Goal: Information Seeking & Learning: Understand process/instructions

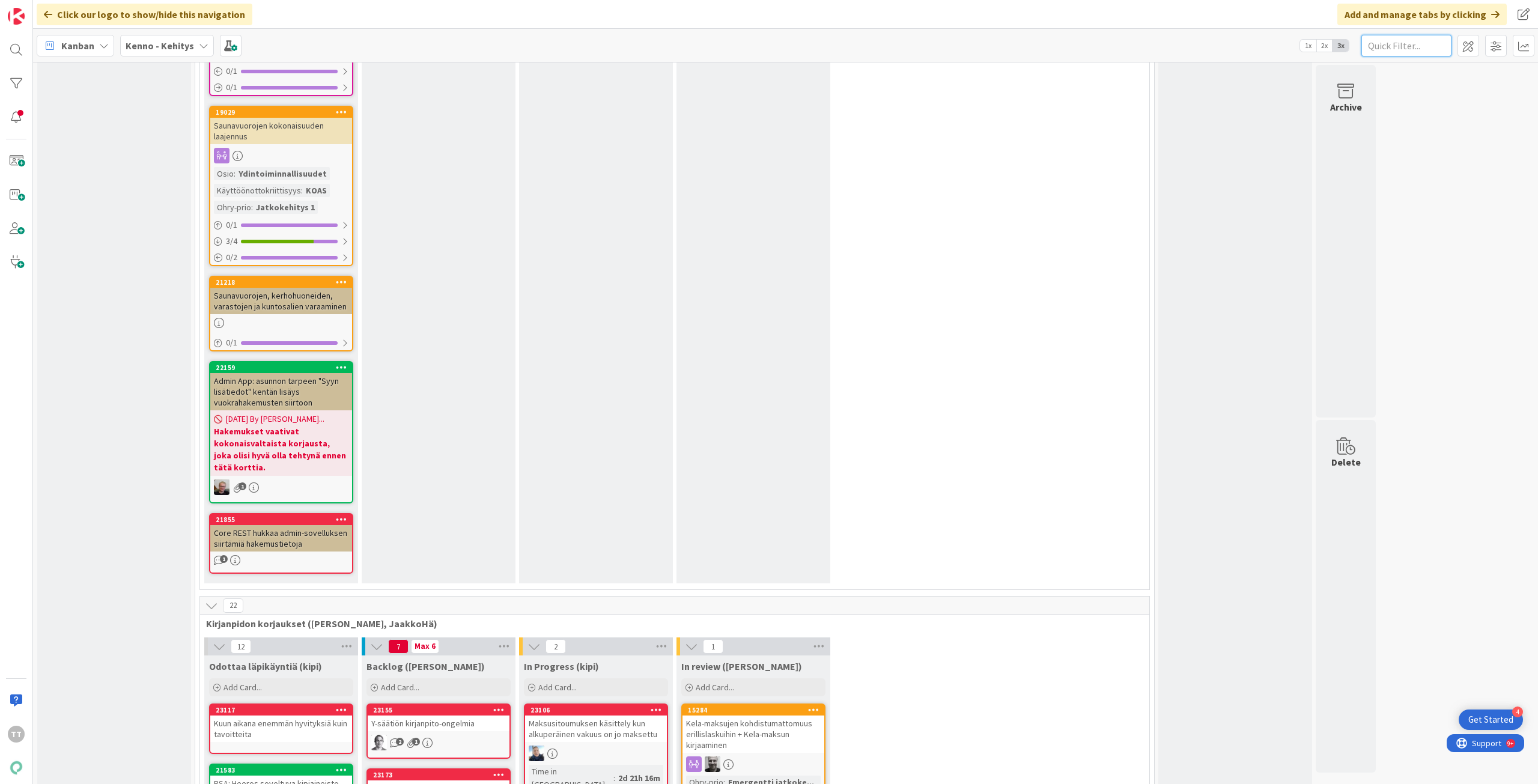
click at [1397, 46] on input "text" at bounding box center [1406, 45] width 90 height 22
paste input "131716"
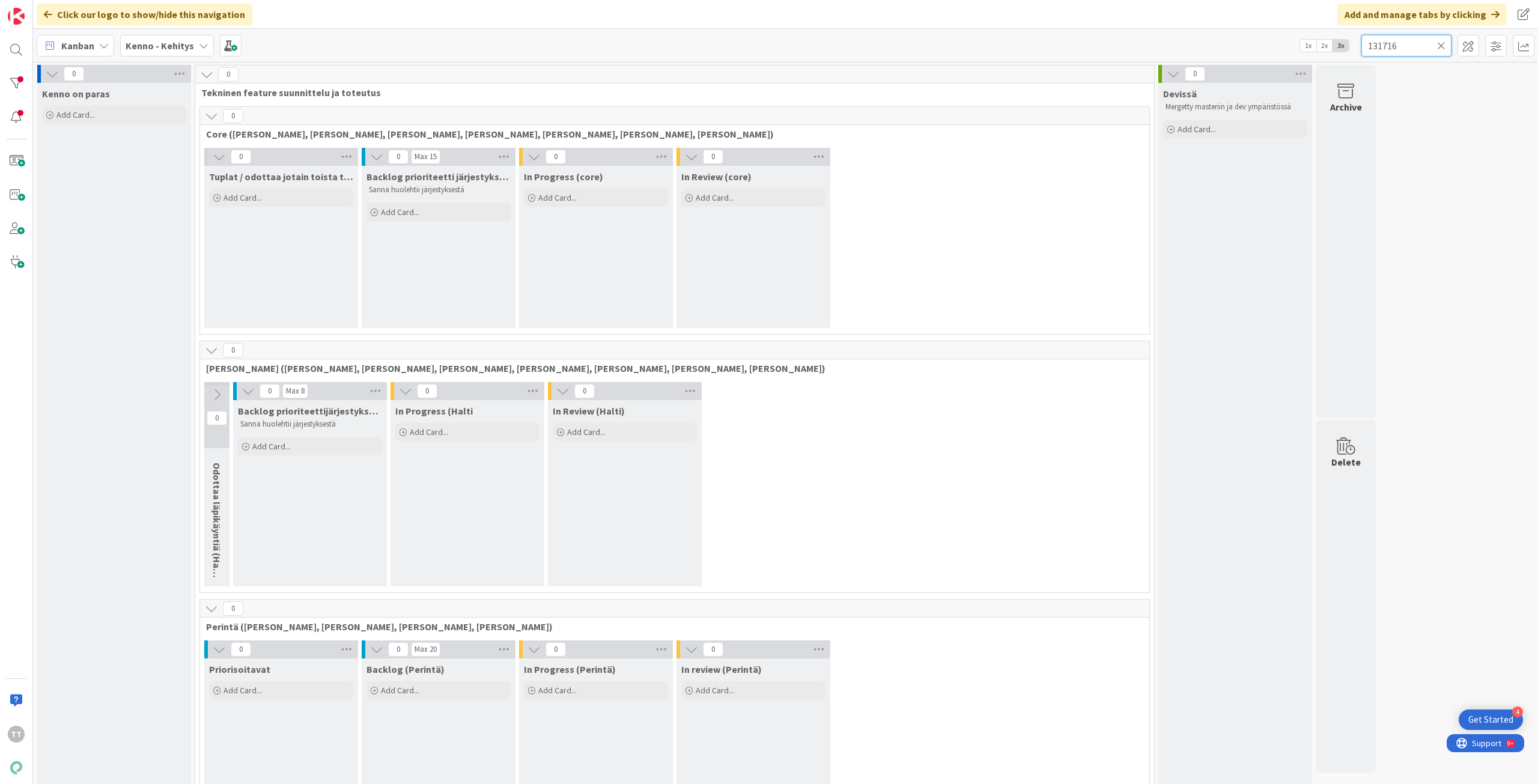
type input "131716"
click at [1442, 45] on icon at bounding box center [1441, 45] width 9 height 11
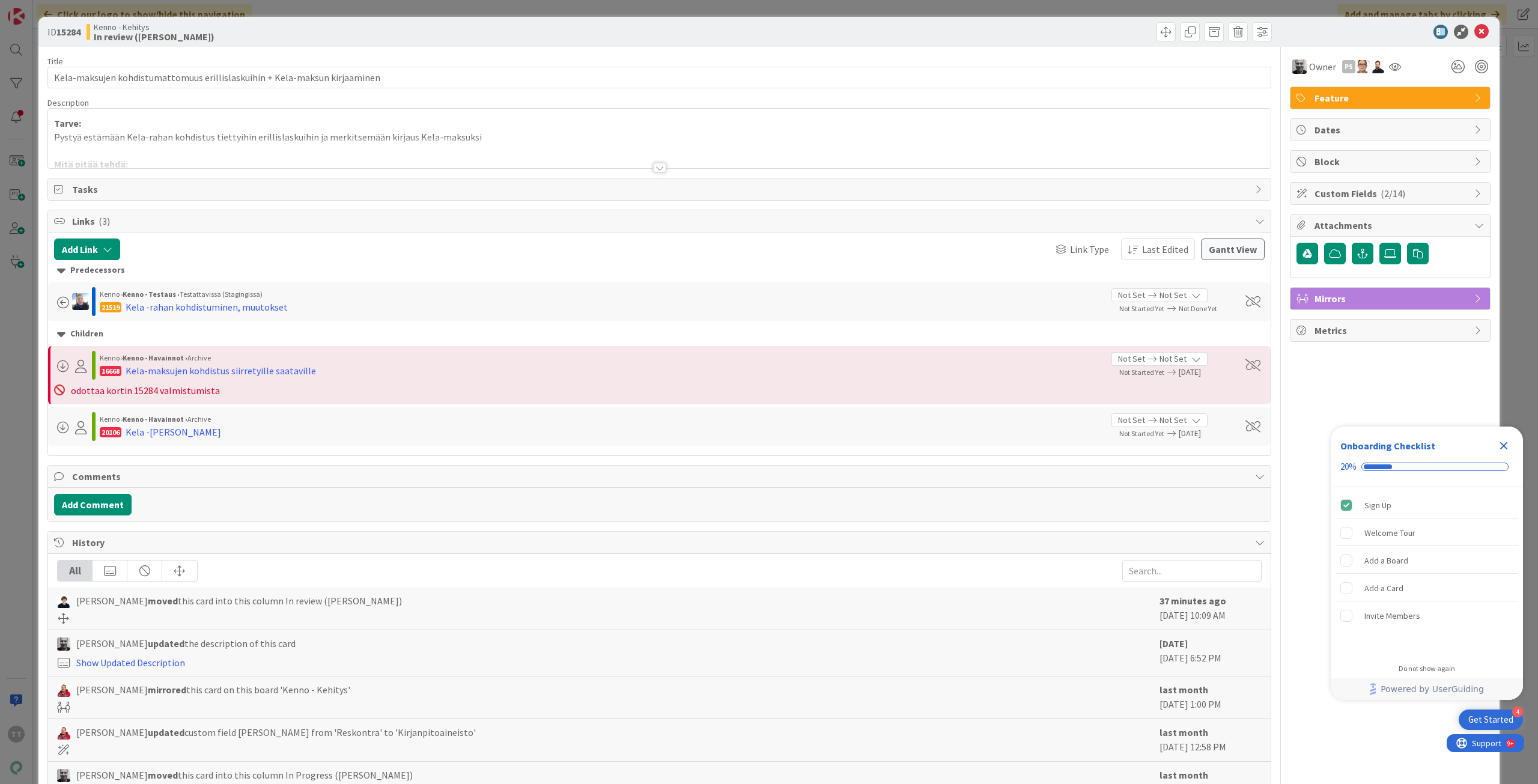
click at [657, 169] on div at bounding box center [660, 168] width 13 height 10
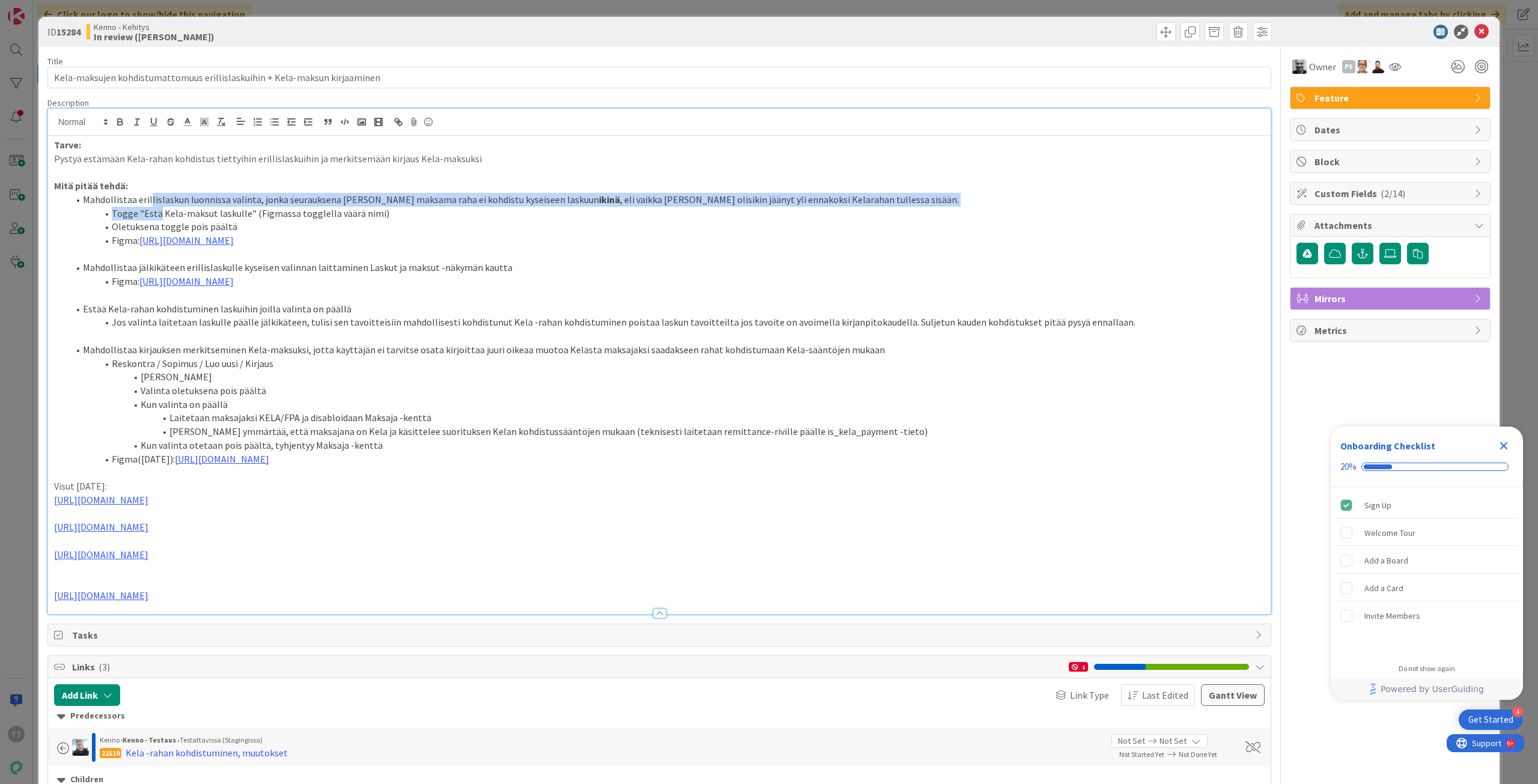
drag, startPoint x: 149, startPoint y: 196, endPoint x: 158, endPoint y: 220, distance: 25.6
click at [158, 220] on ol "Mahdollistaa erillislaskun luonnissa valinta, jonka seurauksena Kelan maksama r…" at bounding box center [659, 220] width 1211 height 55
click at [158, 220] on li "Oletuksena toggle pois päältä" at bounding box center [666, 226] width 1196 height 13
drag, startPoint x: 153, startPoint y: 198, endPoint x: 159, endPoint y: 211, distance: 14.3
click at [159, 211] on ol "Mahdollistaa erillislaskun luonnissa valinta, jonka seurauksena Kelan maksama r…" at bounding box center [659, 220] width 1211 height 55
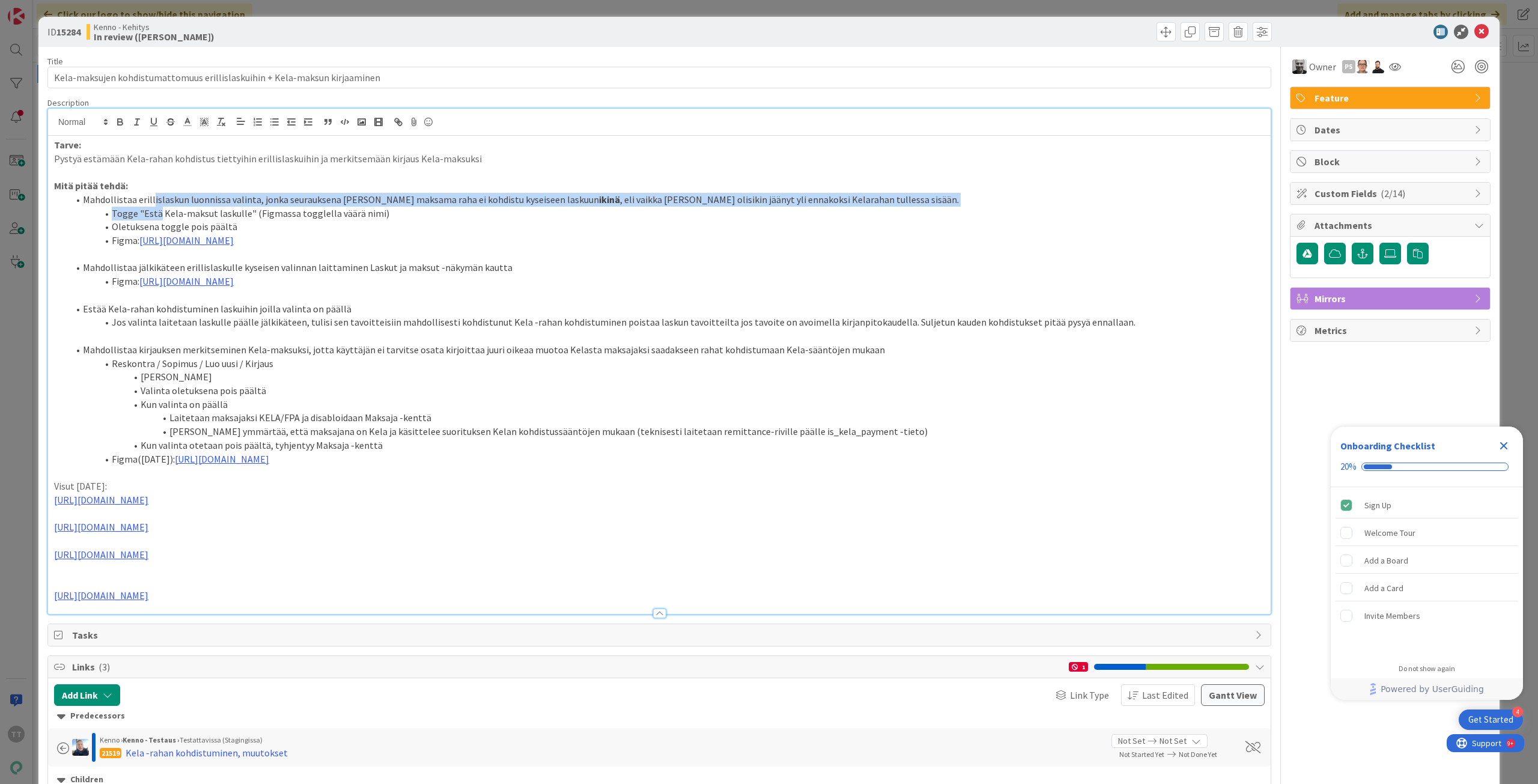
click at [159, 211] on li "Togge "Estä Kela-maksut laskulle" (Figmassa togglella väärä nimi)" at bounding box center [666, 213] width 1196 height 13
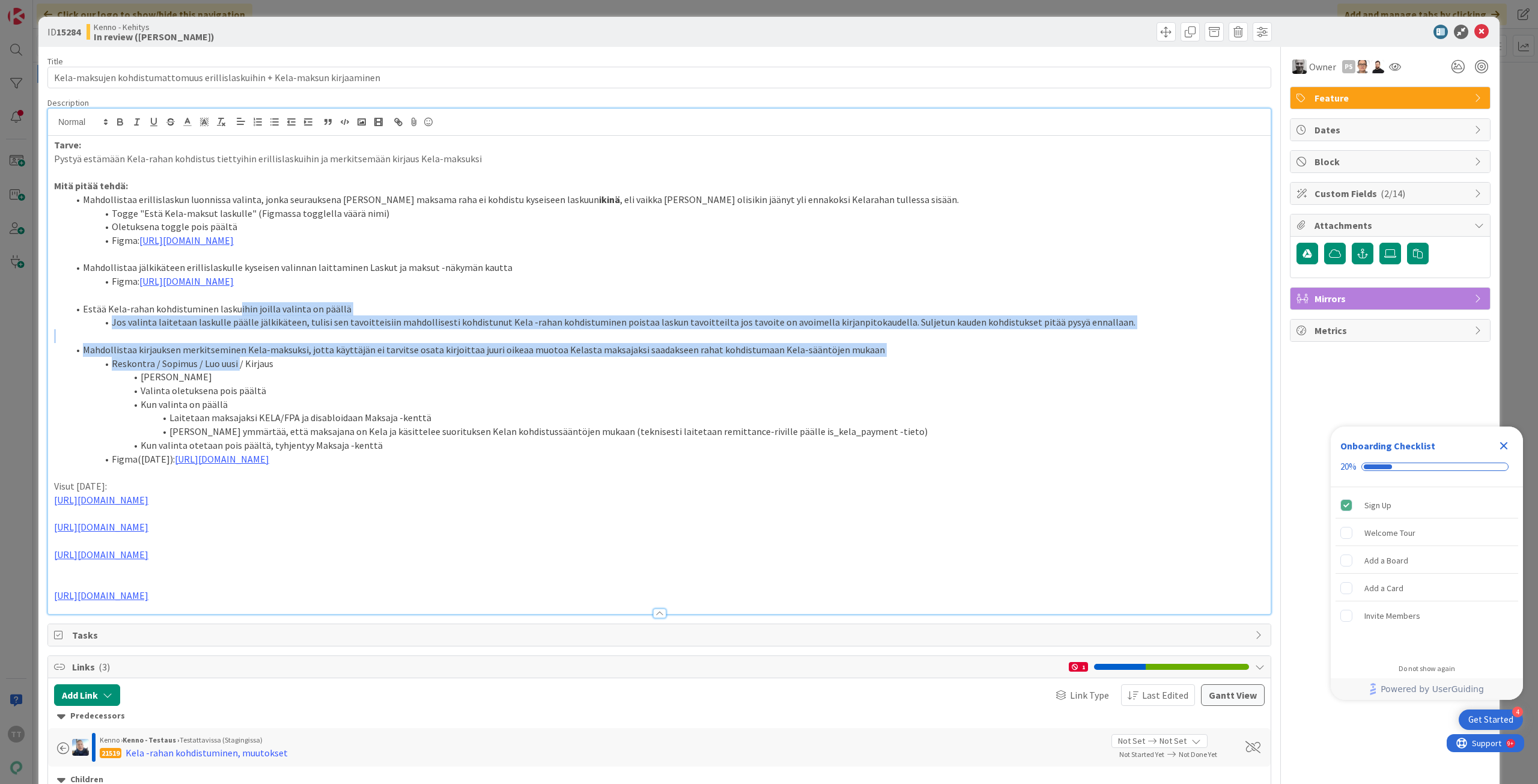
drag, startPoint x: 233, startPoint y: 314, endPoint x: 237, endPoint y: 364, distance: 50.2
click at [237, 364] on div "Tarve: Pystyä estämään Kela-rahan kohdistus tiettyihin erillislaskuihin ja merk…" at bounding box center [660, 374] width 1223 height 478
click at [237, 364] on li "Reskontra / Sopimus / Luo uusi / Kirjaus" at bounding box center [666, 364] width 1196 height 13
drag, startPoint x: 216, startPoint y: 306, endPoint x: 229, endPoint y: 364, distance: 59.4
click at [229, 364] on div "Tarve: Pystyä estämään Kela-rahan kohdistus tiettyihin erillislaskuihin ja merk…" at bounding box center [660, 374] width 1223 height 478
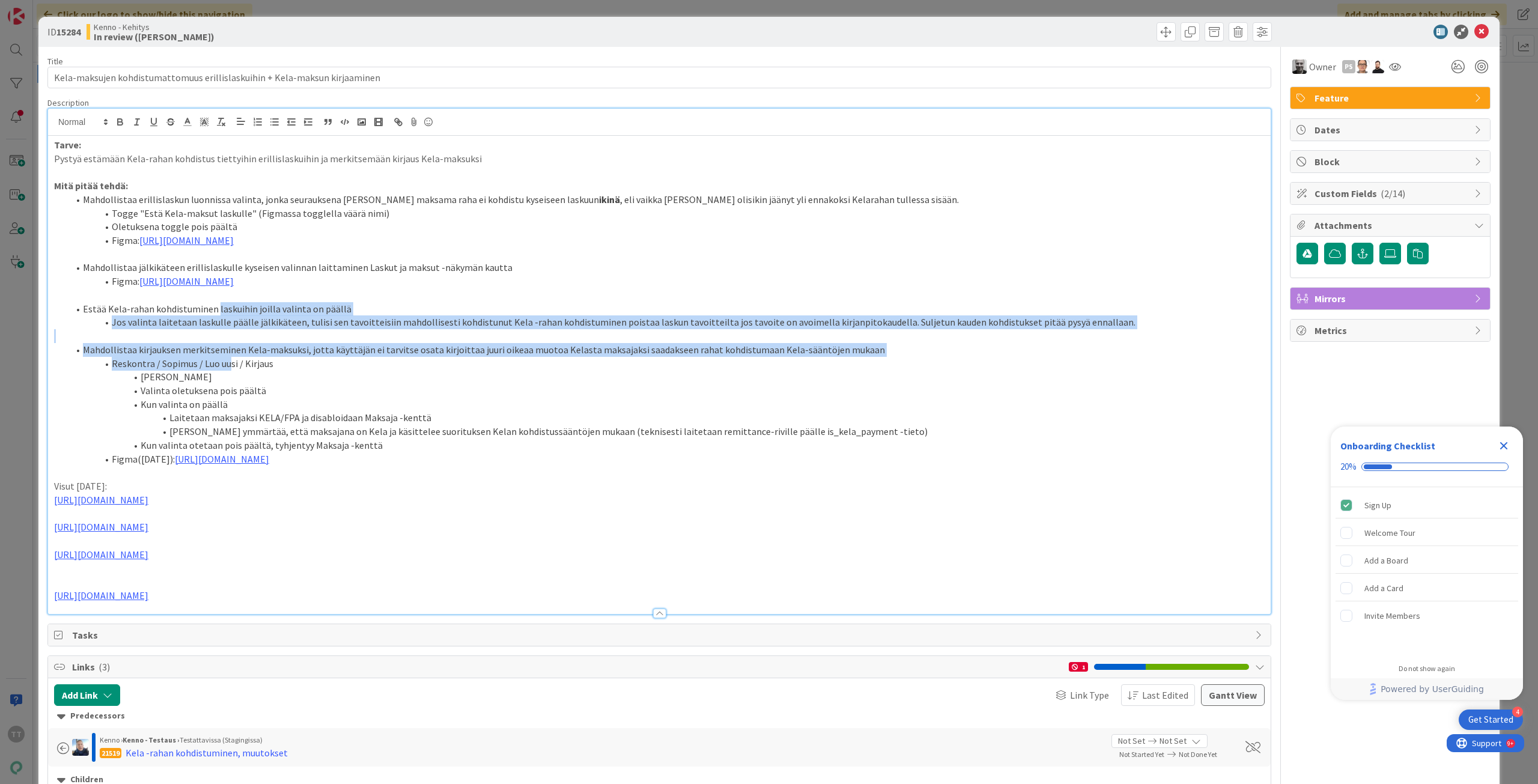
click at [229, 364] on li "Reskontra / Sopimus / Luo uusi / Kirjaus" at bounding box center [666, 364] width 1196 height 13
drag, startPoint x: 222, startPoint y: 313, endPoint x: 242, endPoint y: 370, distance: 60.4
click at [242, 370] on div "Tarve: Pystyä estämään Kela-rahan kohdistus tiettyihin erillislaskuihin ja merk…" at bounding box center [660, 374] width 1223 height 478
click at [242, 370] on li "Maksajana Kela -toggle" at bounding box center [666, 377] width 1196 height 13
drag, startPoint x: 225, startPoint y: 309, endPoint x: 254, endPoint y: 391, distance: 87.0
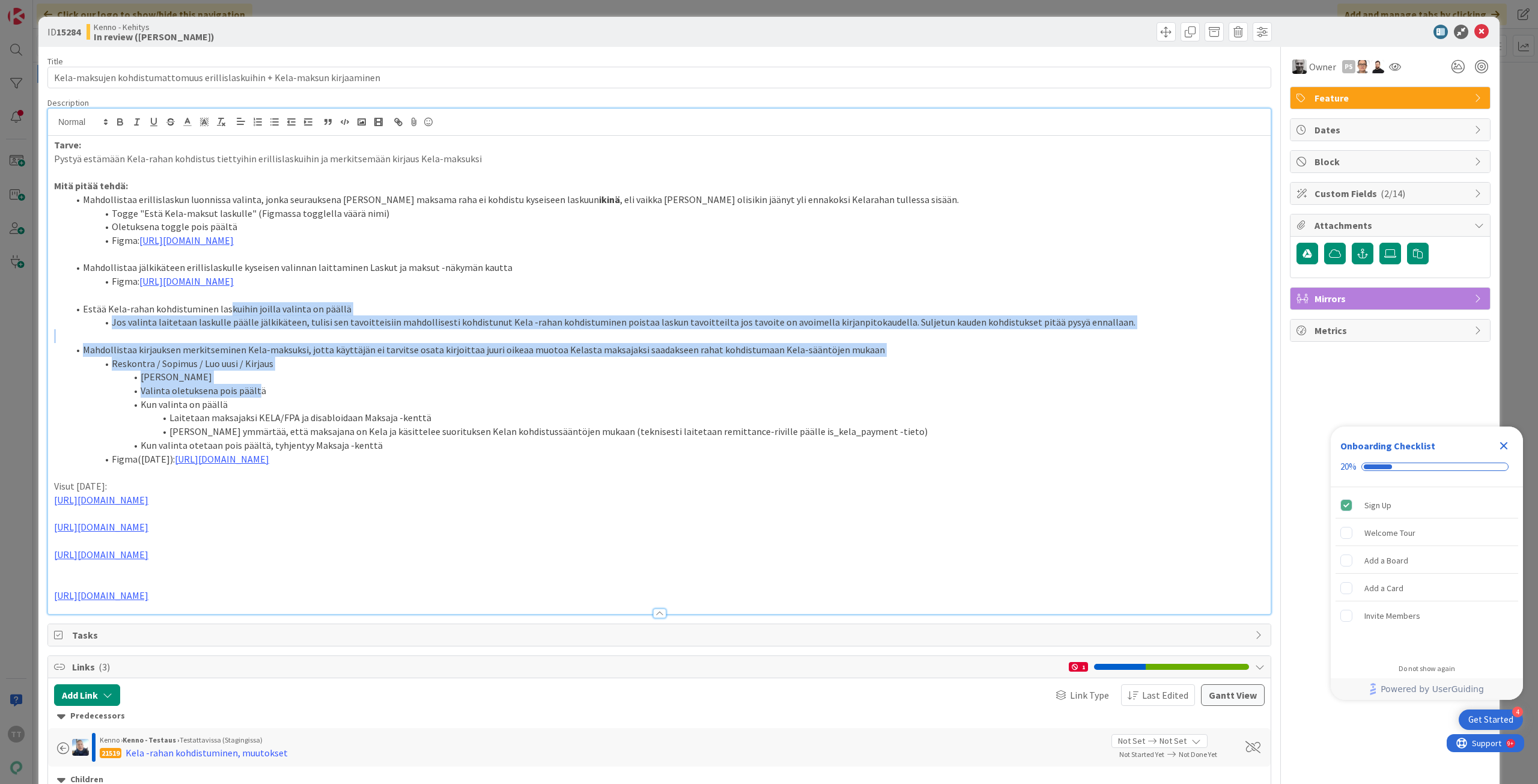
click at [254, 391] on div "Tarve: Pystyä estämään Kela-rahan kohdistus tiettyihin erillislaskuihin ja merk…" at bounding box center [660, 374] width 1223 height 478
click at [254, 391] on li "Valinta oletuksena pois päältä" at bounding box center [666, 391] width 1196 height 13
